Goal: Information Seeking & Learning: Find specific fact

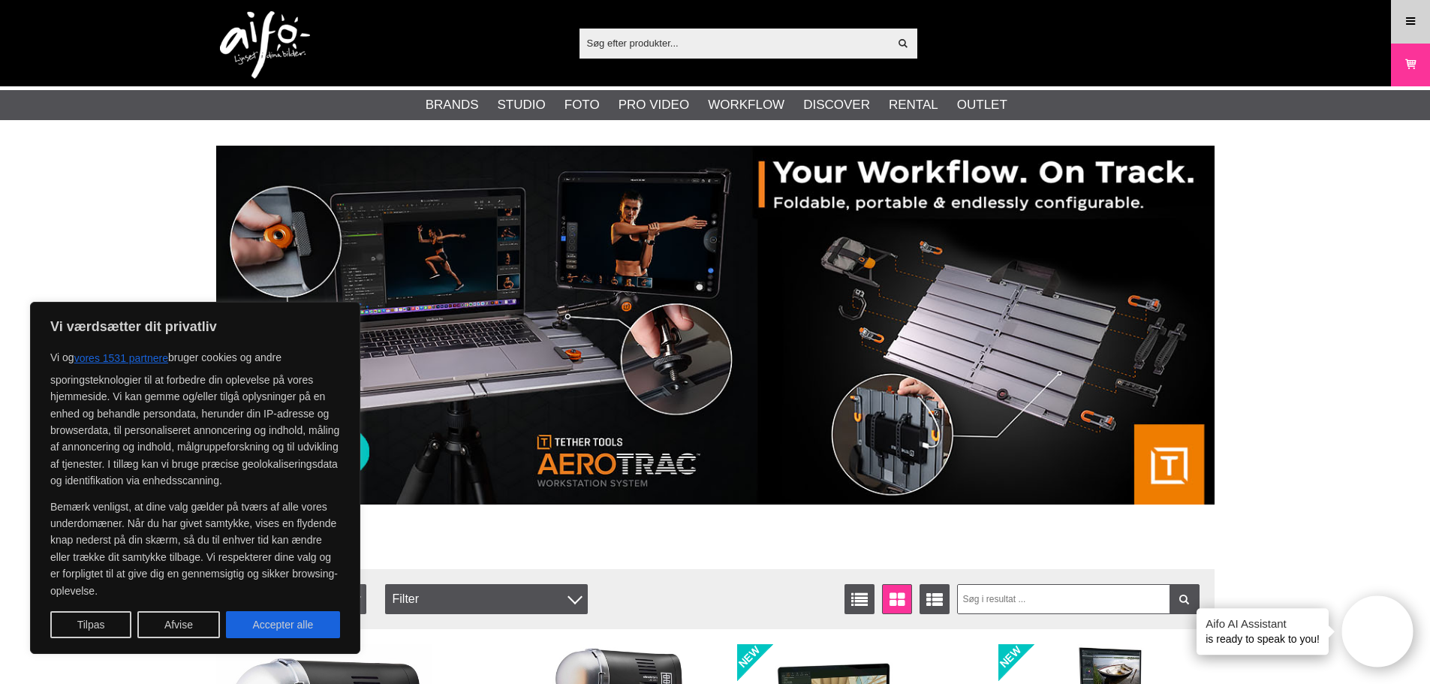
click at [1399, 22] on link "Meny" at bounding box center [1411, 21] width 38 height 35
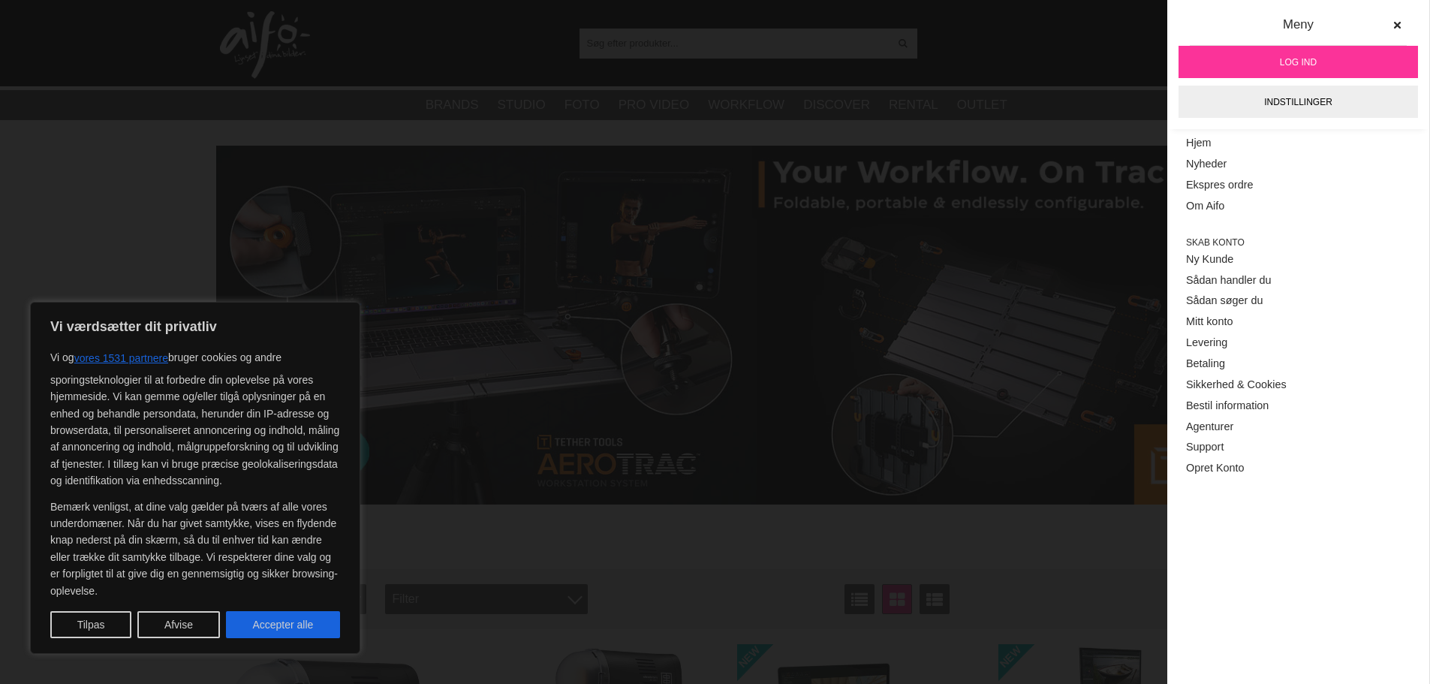
click at [1366, 56] on link "Log ind" at bounding box center [1299, 62] width 240 height 32
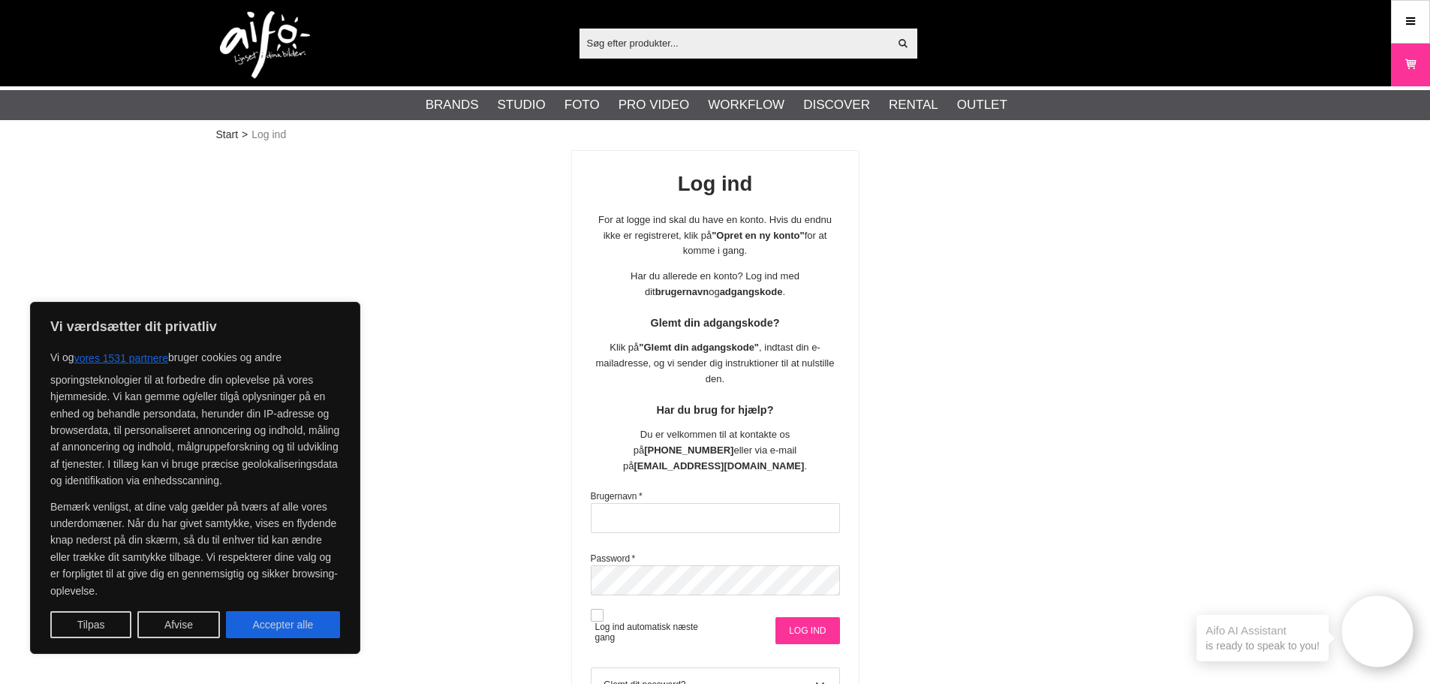
type input "msa@goecker.dk"
click at [807, 617] on input "Log ind" at bounding box center [808, 630] width 64 height 27
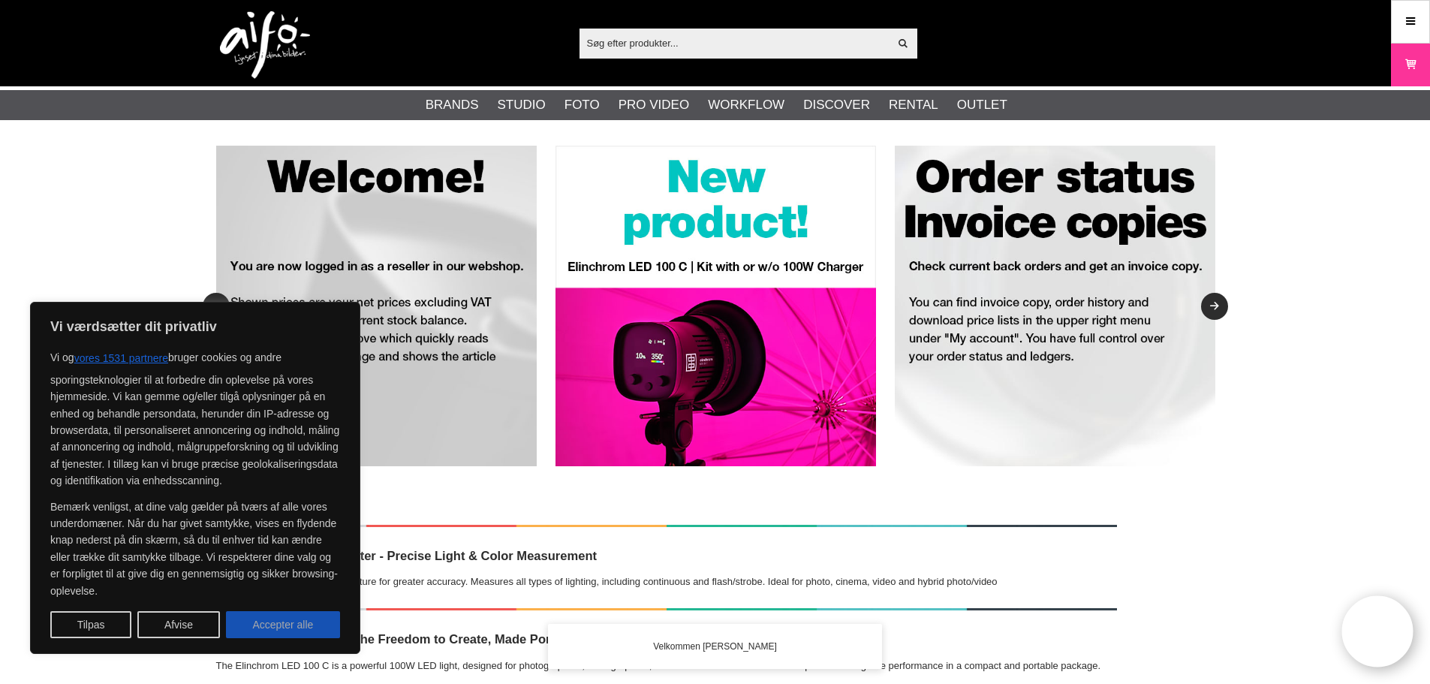
click at [309, 629] on button "Accepter alle" at bounding box center [283, 624] width 114 height 27
checkbox input "true"
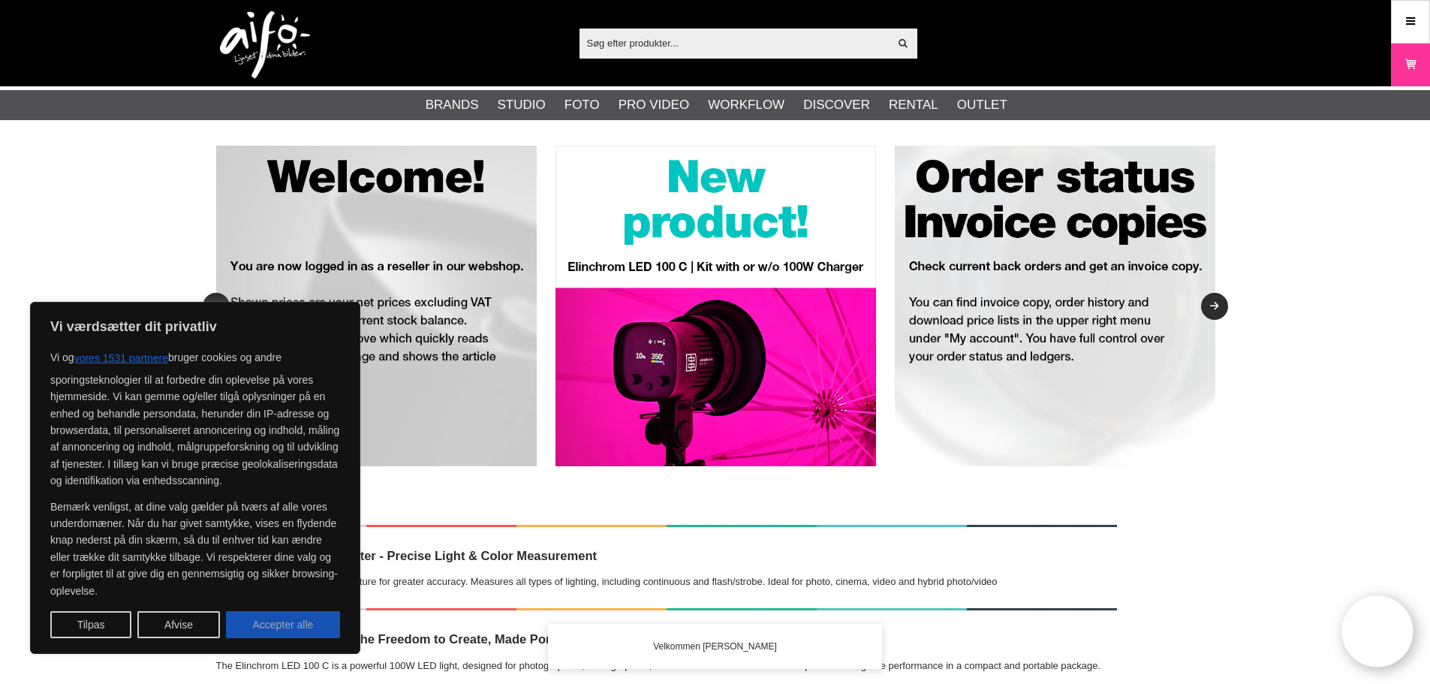
checkbox input "true"
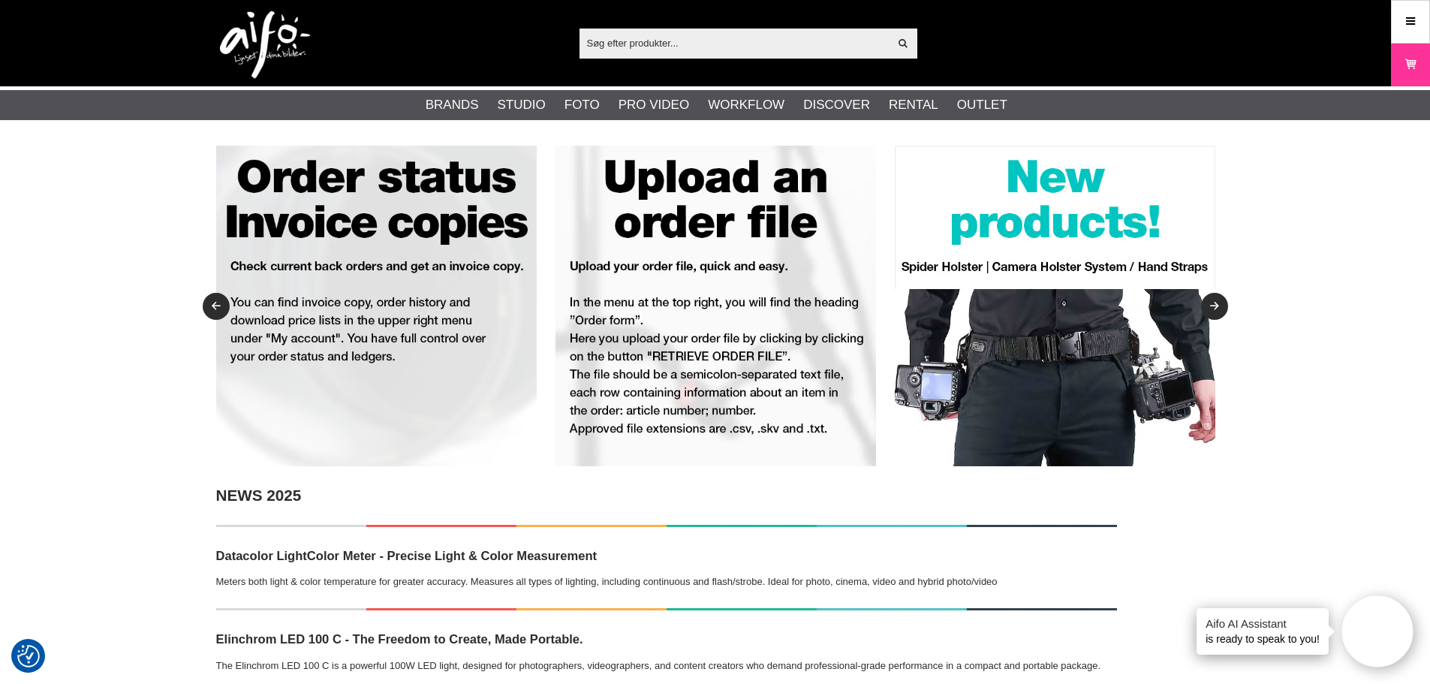
click at [748, 35] on input "text" at bounding box center [735, 43] width 310 height 23
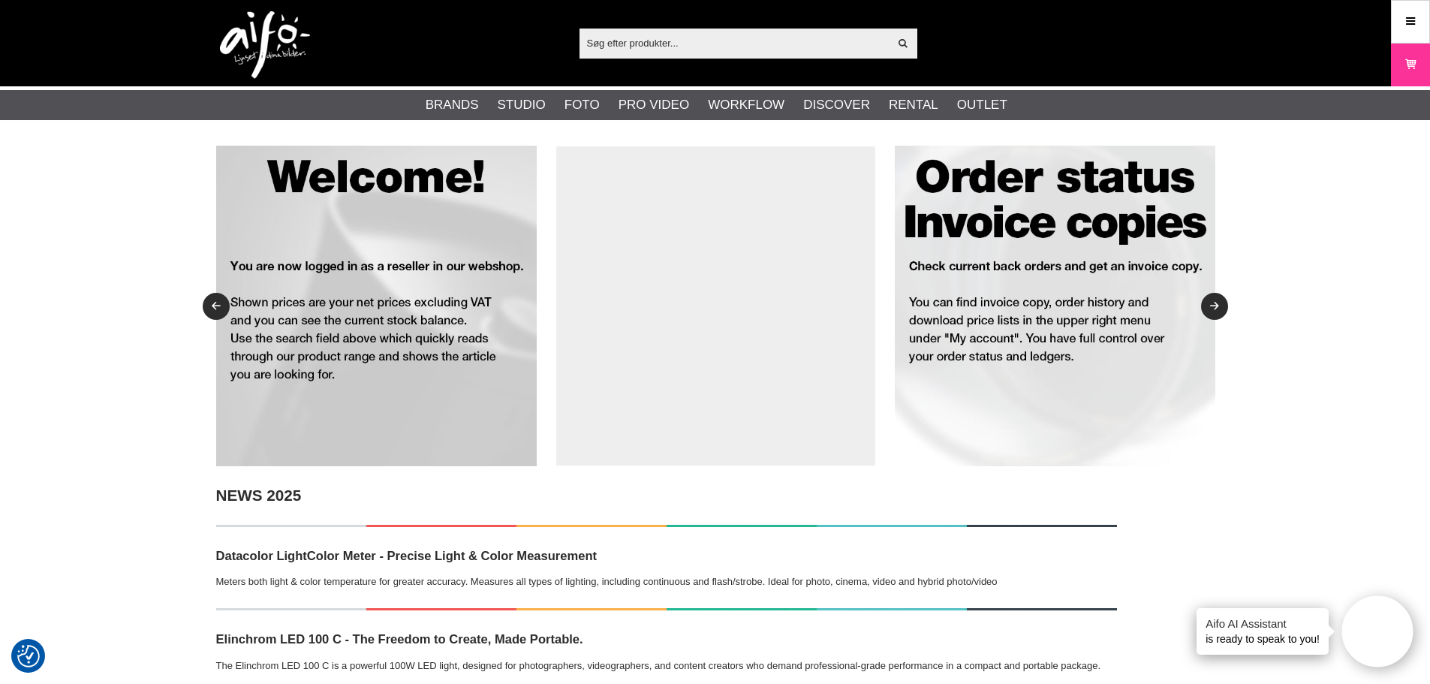
paste input "LA-LB7903"
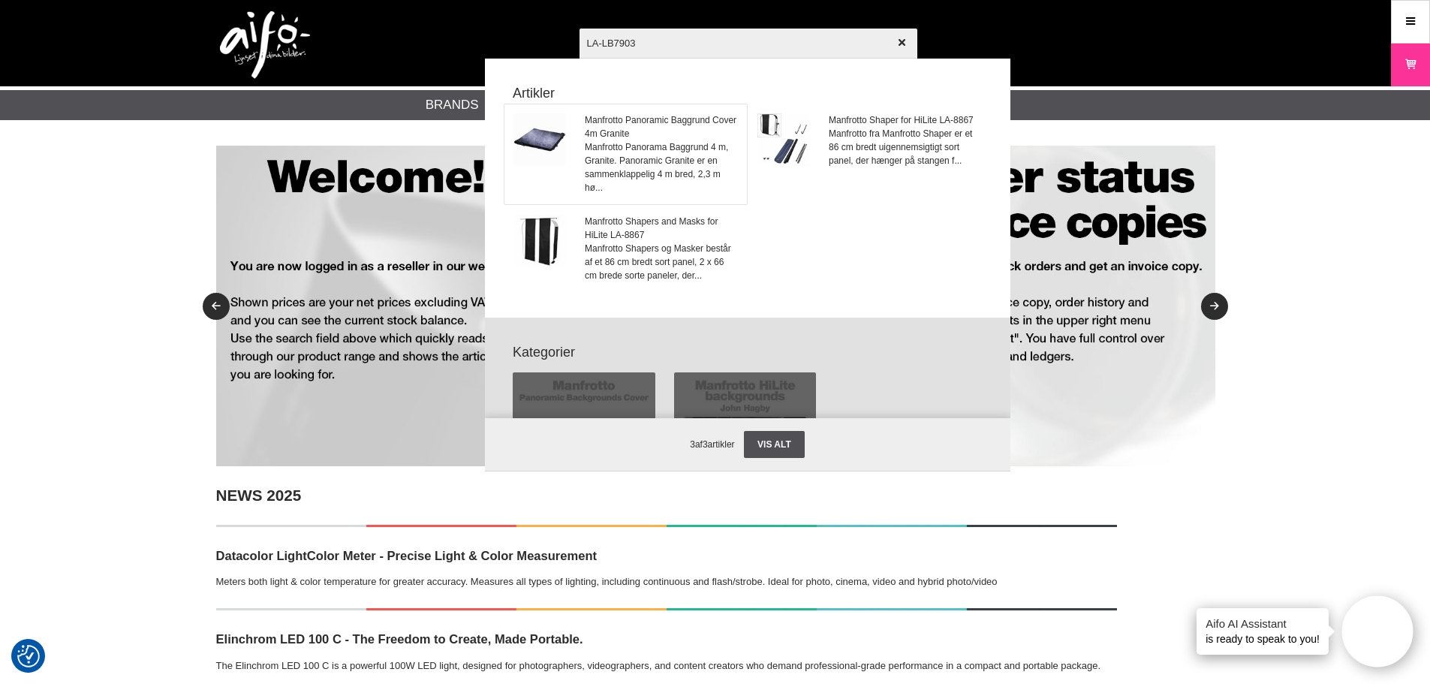
type input "LA-LB7903"
click at [655, 135] on span "Manfrotto Panoramic Baggrund Cover 4m Granite" at bounding box center [661, 126] width 152 height 27
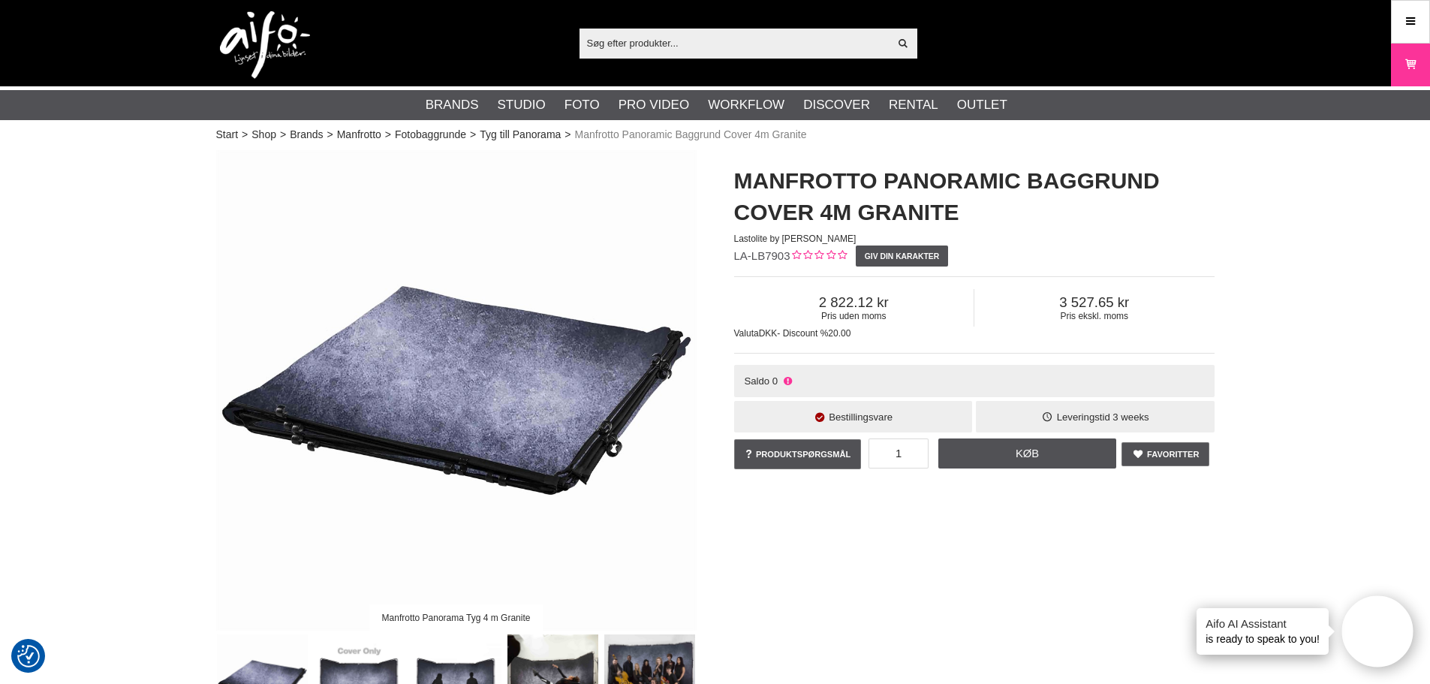
click at [632, 40] on input "text" at bounding box center [735, 43] width 310 height 23
paste input "LA-LB7903"
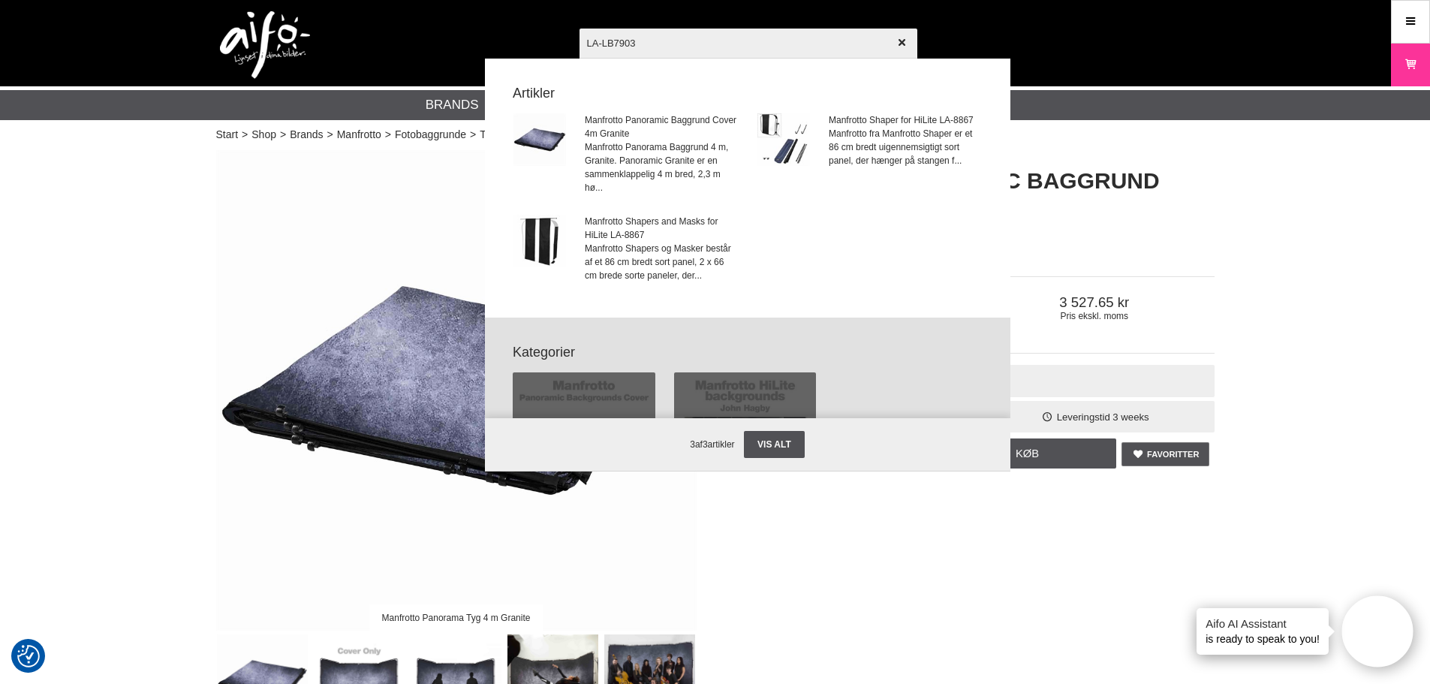
drag, startPoint x: 660, startPoint y: 47, endPoint x: 495, endPoint y: 13, distance: 168.6
click at [495, 13] on div "LA-LB7903 Vis alt Artikler Manfrotto Panoramic Baggrund Cover 4m Granite Manfro…" at bounding box center [715, 43] width 1021 height 86
paste input "1"
type input "LA-LB7901"
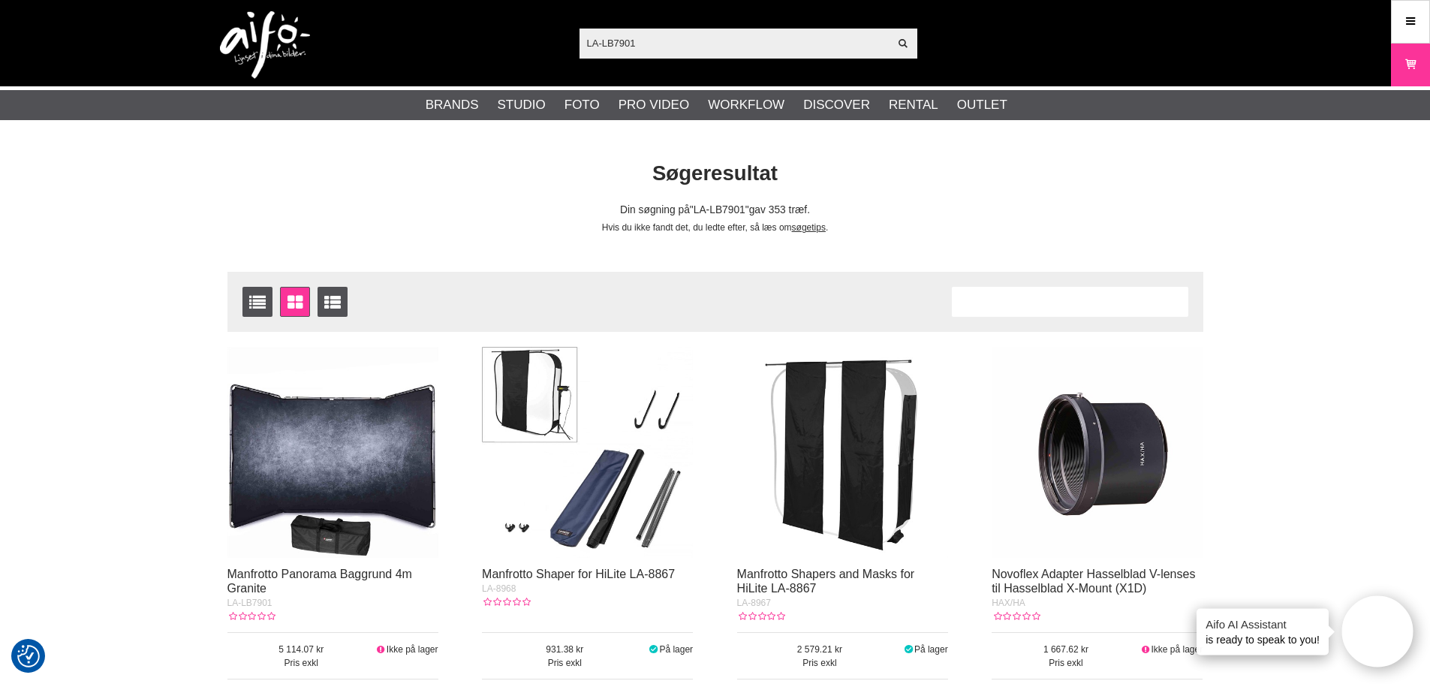
click at [250, 496] on img at bounding box center [333, 452] width 211 height 211
